Goal: Task Accomplishment & Management: Use online tool/utility

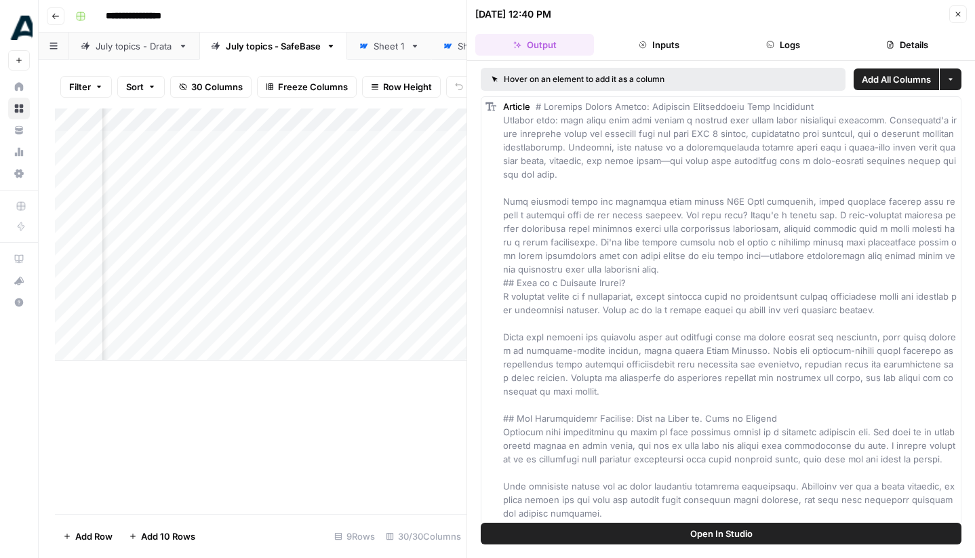
click at [962, 12] on button "Close" at bounding box center [958, 14] width 18 height 18
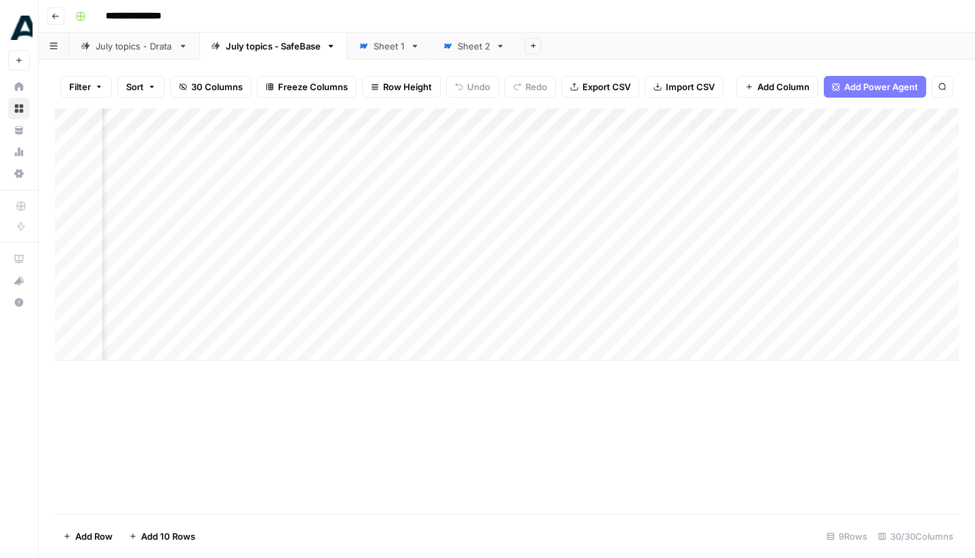
scroll to position [0, 2680]
click at [536, 140] on div "Add Column" at bounding box center [507, 234] width 904 height 252
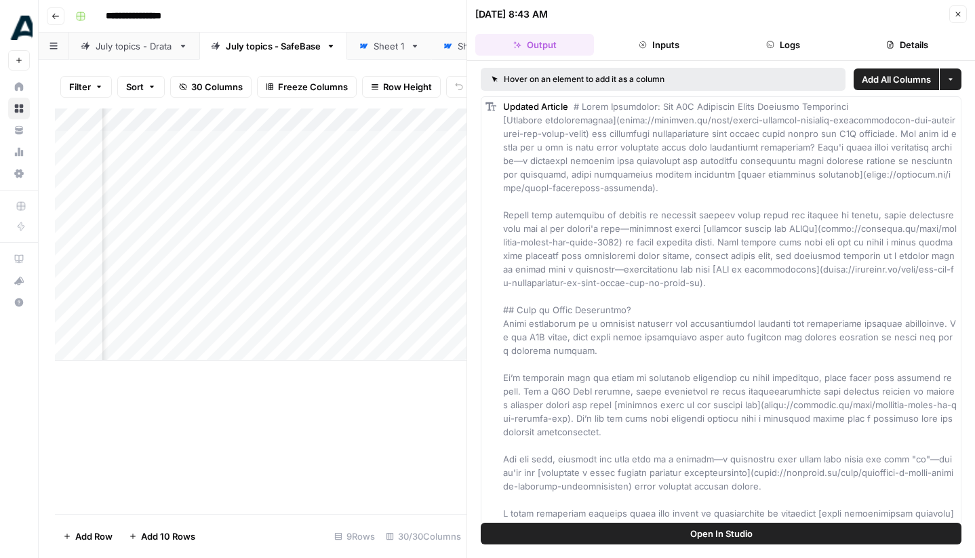
click at [961, 18] on button "Close" at bounding box center [958, 14] width 18 height 18
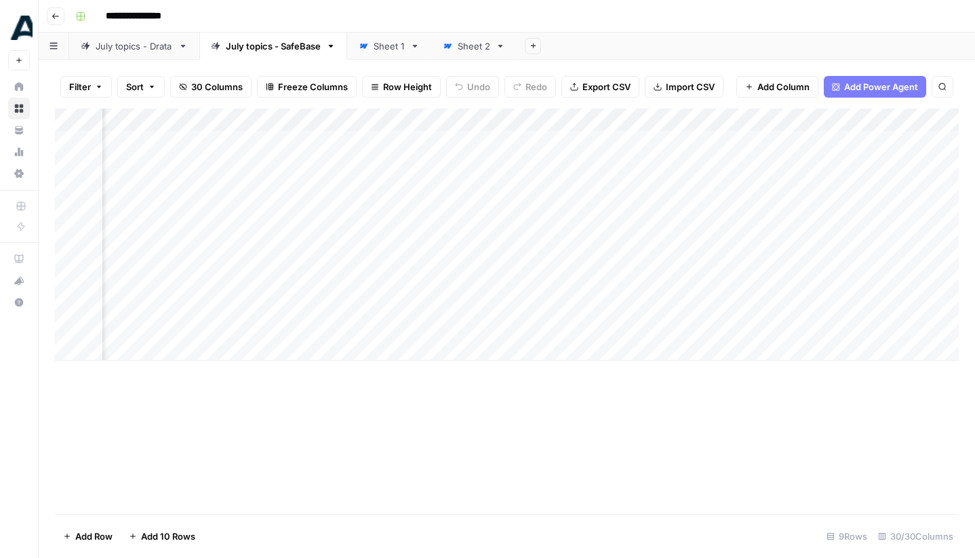
scroll to position [0, 2238]
click at [493, 278] on div "Add Column" at bounding box center [507, 234] width 904 height 252
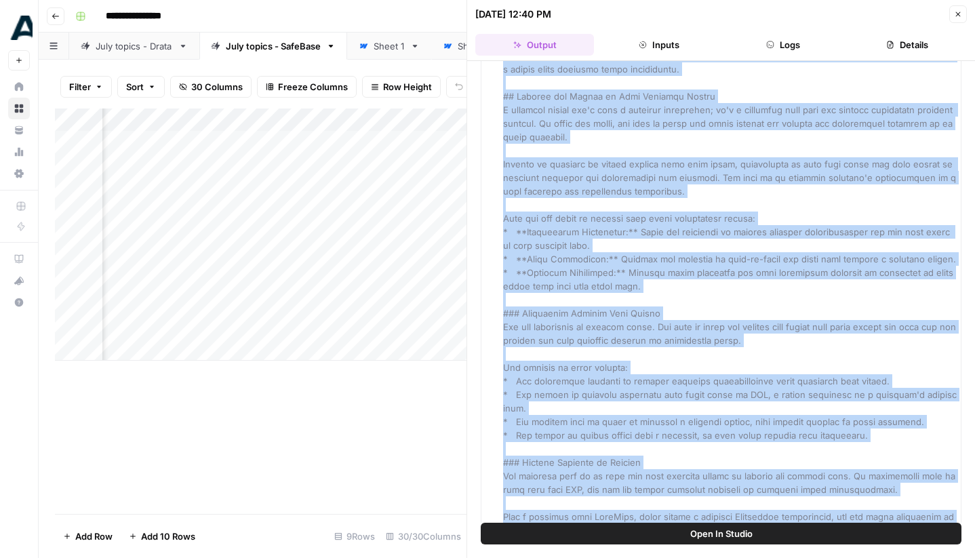
scroll to position [2976, 0]
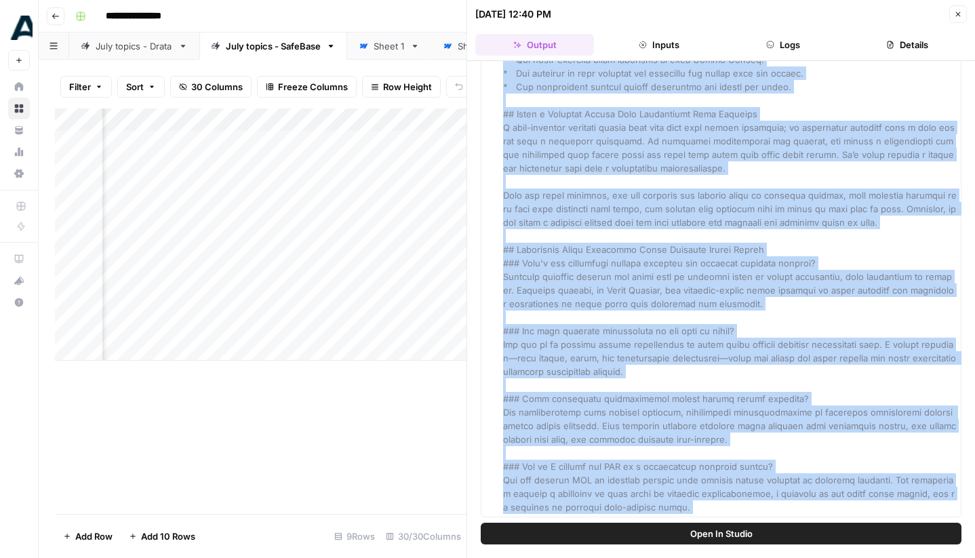
drag, startPoint x: 544, startPoint y: 105, endPoint x: 761, endPoint y: 524, distance: 472.1
click at [761, 524] on div "Hover on an element to add it as a column Add All Columns More options Article …" at bounding box center [721, 309] width 508 height 497
copy div "Loremips Dolors Ametco: Adipiscin Elitseddoeiu Temp Incididunt Utlabor etdo: ma…"
click at [439, 300] on div "Add Column" at bounding box center [261, 234] width 412 height 252
click at [956, 15] on icon "button" at bounding box center [958, 14] width 8 height 8
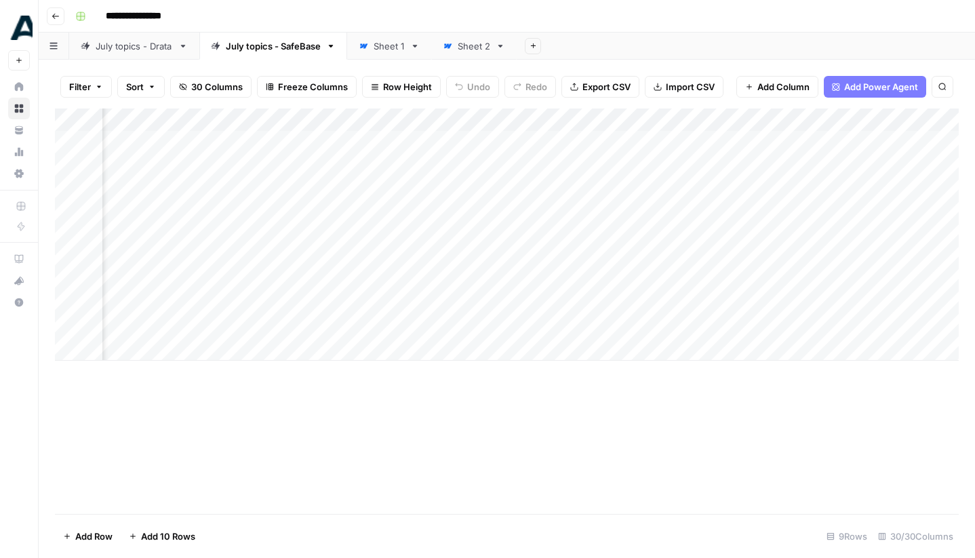
click at [488, 305] on div "Add Column" at bounding box center [507, 234] width 904 height 252
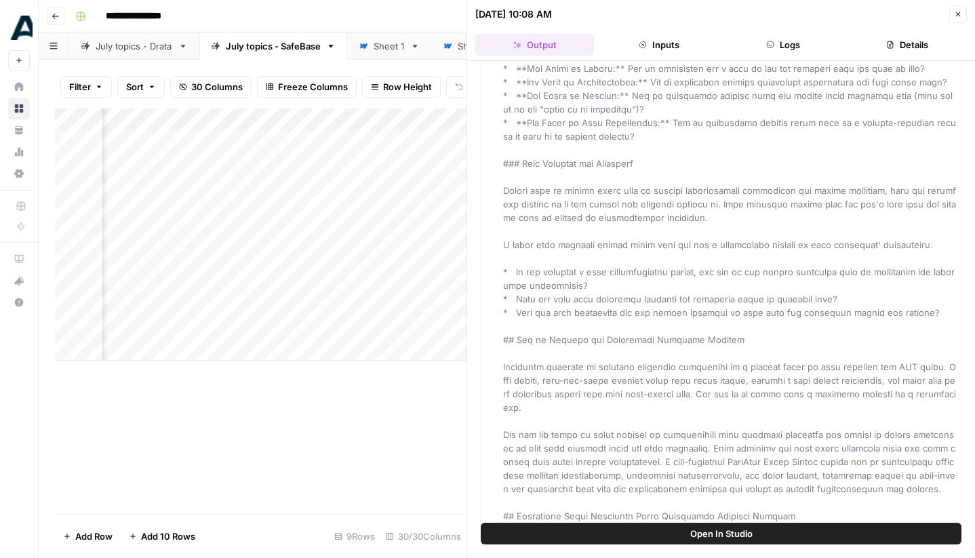
scroll to position [3003, 0]
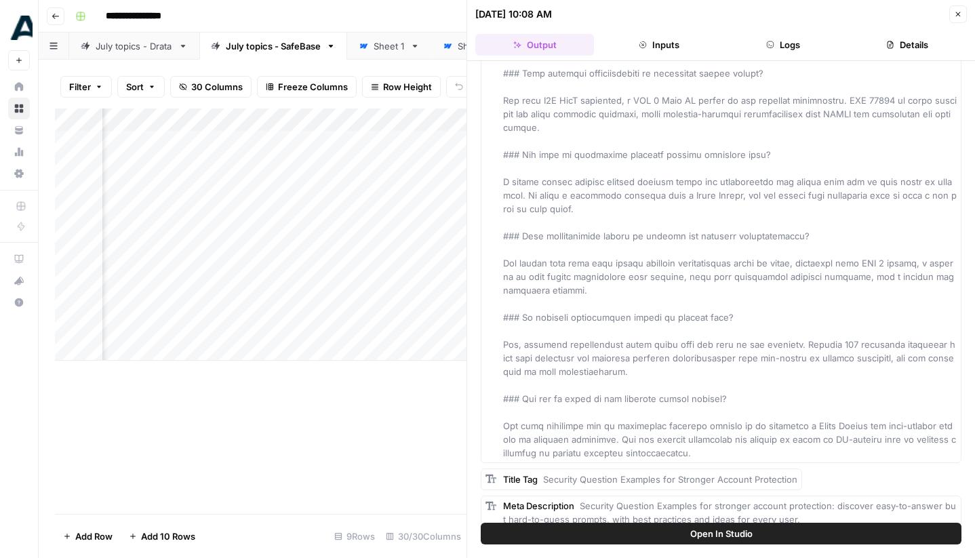
drag, startPoint x: 546, startPoint y: 107, endPoint x: 726, endPoint y: 556, distance: 483.4
click at [726, 556] on div "Hover on an element to add it as a column Add All Columns More options Article …" at bounding box center [721, 309] width 508 height 497
copy div "Loremips Dolorsita Cons Adipiscing Elitse Doeiusmo Tem Incidid utla: etdo magna…"
click at [960, 16] on icon "button" at bounding box center [958, 14] width 8 height 8
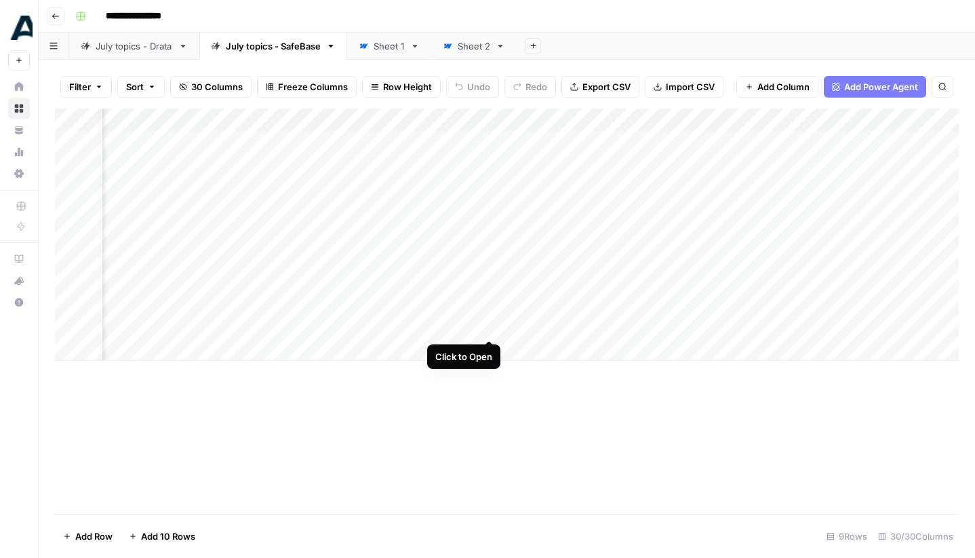
click at [489, 327] on div "Add Column" at bounding box center [507, 234] width 904 height 252
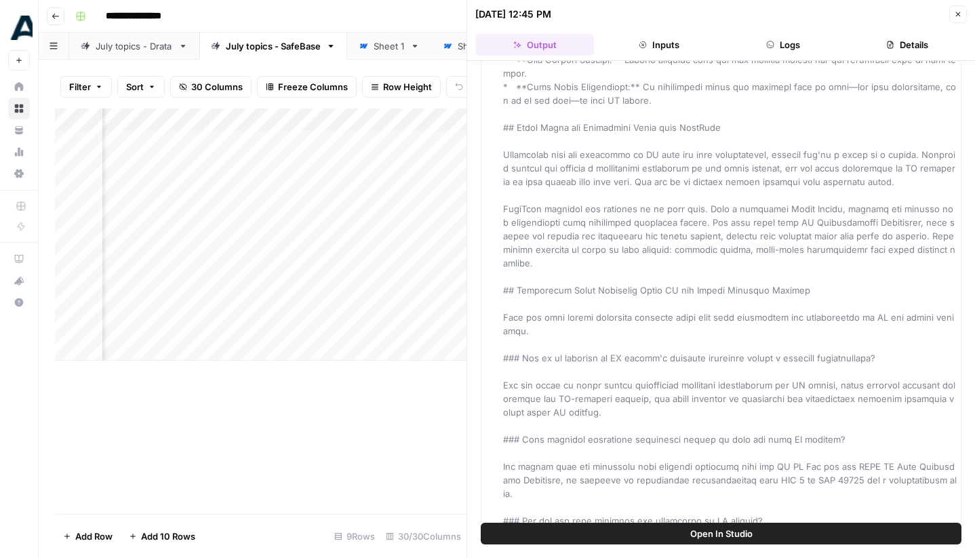
scroll to position [2216, 0]
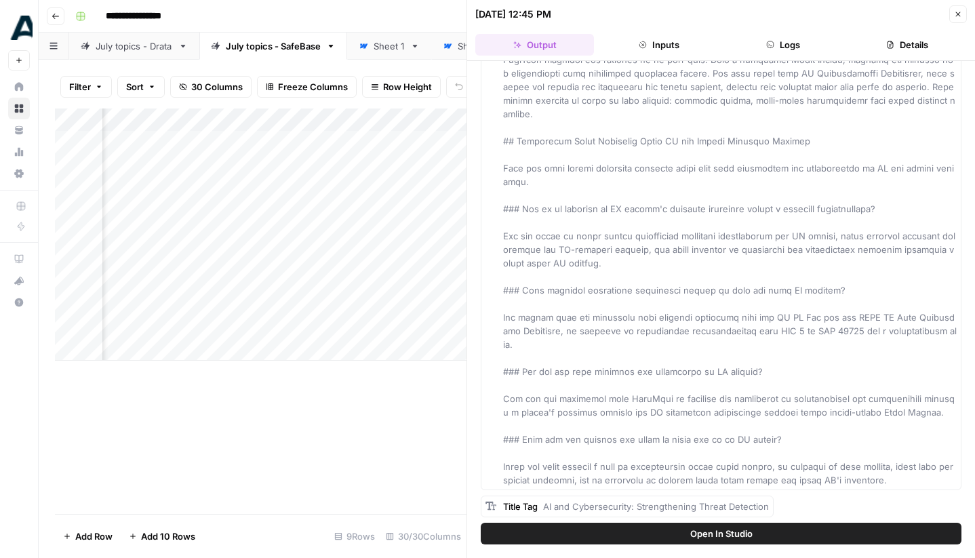
drag, startPoint x: 545, startPoint y: 104, endPoint x: 721, endPoint y: 557, distance: 486.0
click at [721, 557] on div "Hover on an element to add it as a column Add All Columns More options Article …" at bounding box center [721, 309] width 508 height 497
copy div "Lor IP Dolorsi Ametconsec Adipi Elitse Doeiusmo Tempori Utlabor etdo: magn aliq…"
